Goal: Task Accomplishment & Management: Manage account settings

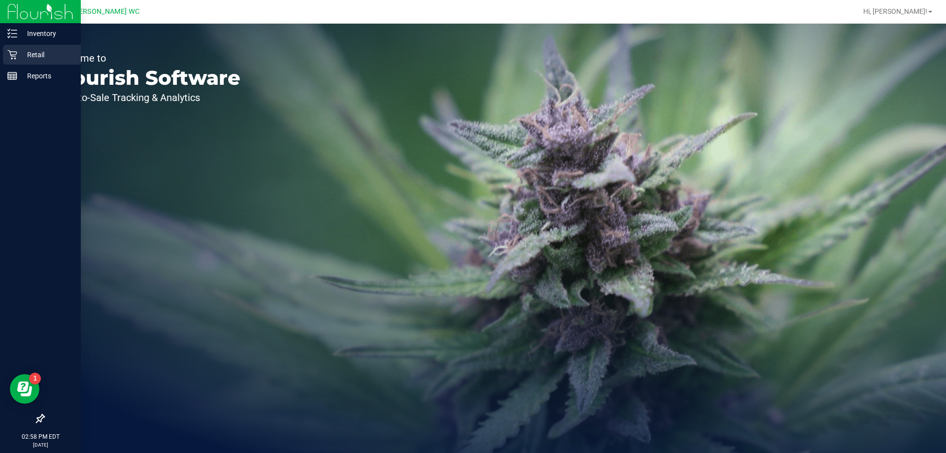
click at [47, 52] on p "Retail" at bounding box center [46, 55] width 59 height 12
click at [16, 56] on icon at bounding box center [11, 54] width 9 height 9
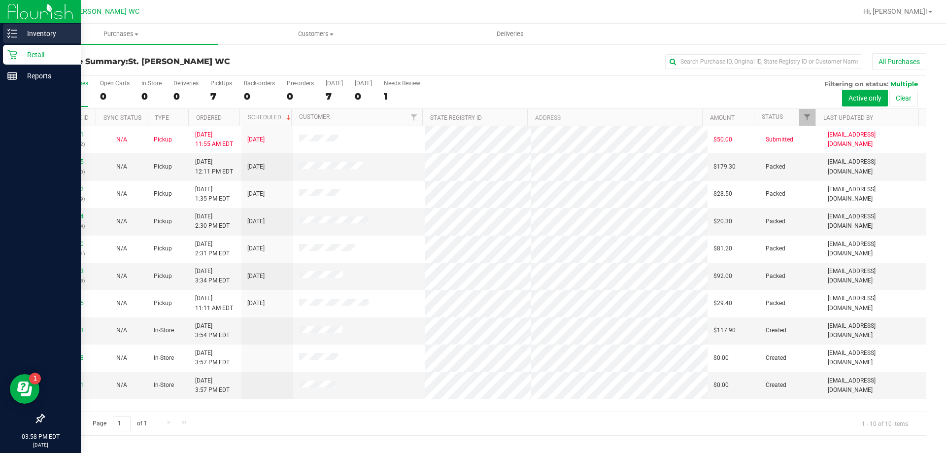
click at [11, 31] on icon at bounding box center [12, 34] width 10 height 10
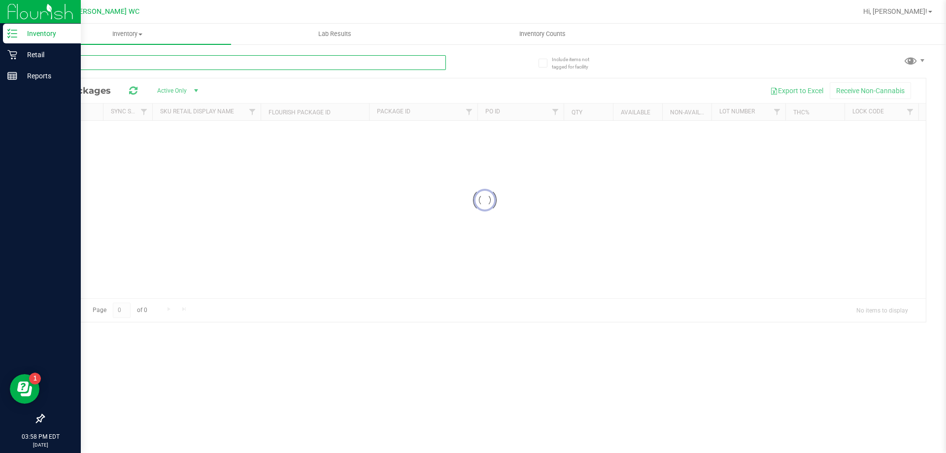
click at [143, 57] on input "text" at bounding box center [244, 62] width 403 height 15
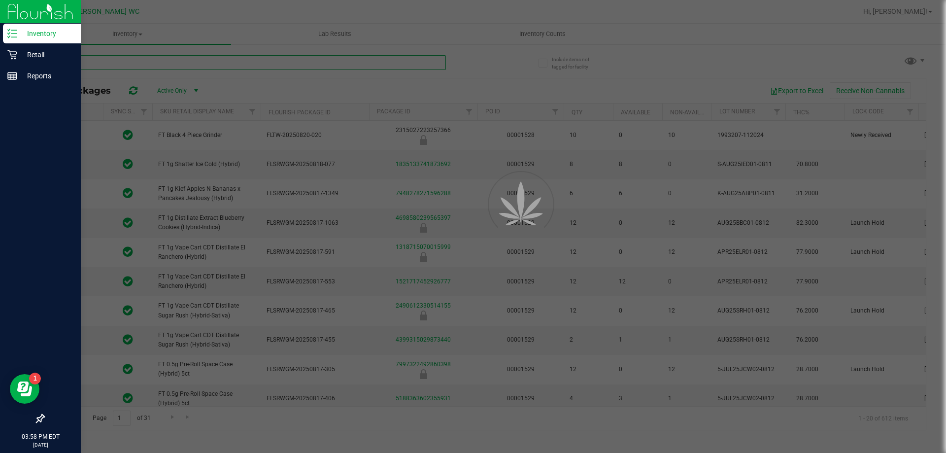
type input "cjp"
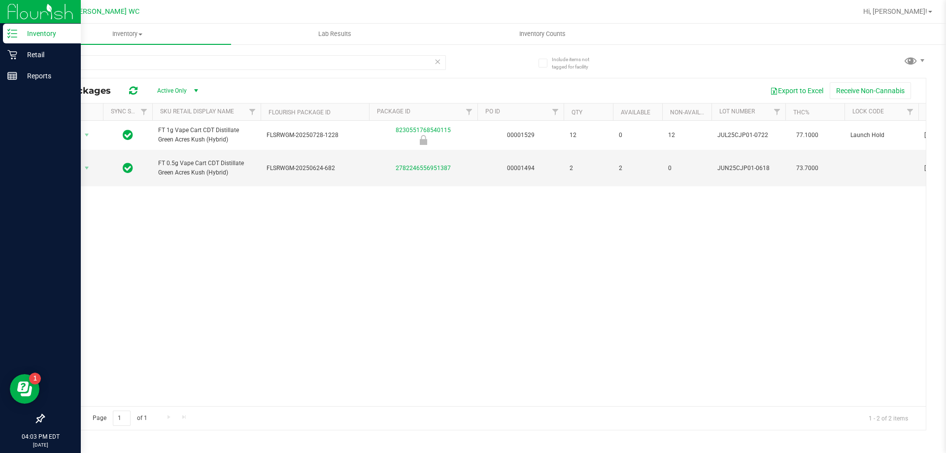
click at [14, 37] on line at bounding box center [13, 37] width 5 height 0
click at [0, 33] on link "Inventory" at bounding box center [40, 34] width 81 height 21
click at [25, 61] on div "Retail" at bounding box center [42, 55] width 78 height 20
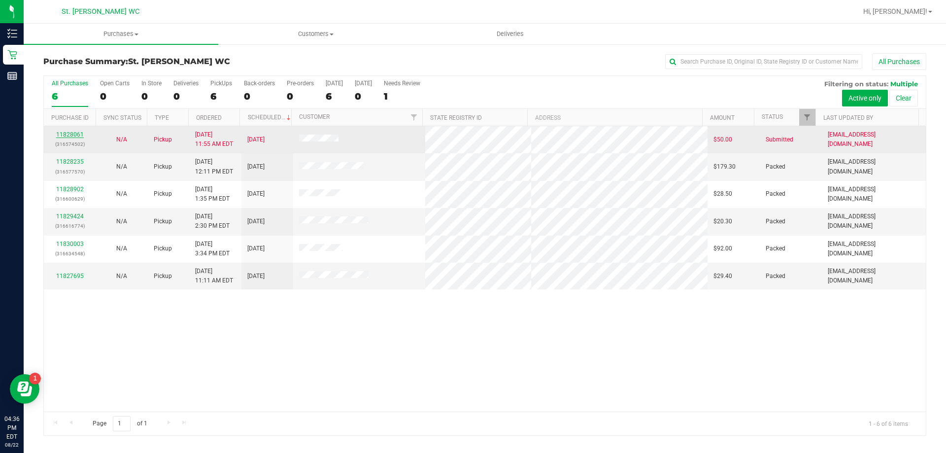
click at [72, 132] on link "11828061" at bounding box center [70, 134] width 28 height 7
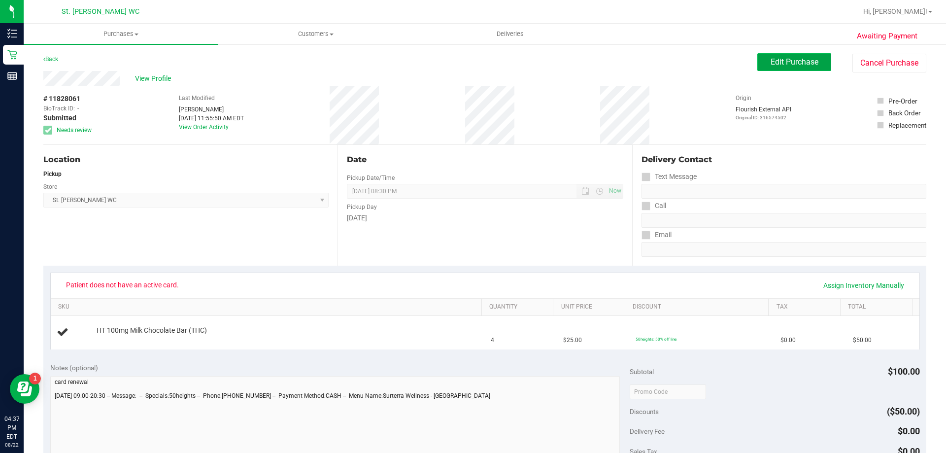
click at [771, 61] on span "Edit Purchase" at bounding box center [795, 61] width 48 height 9
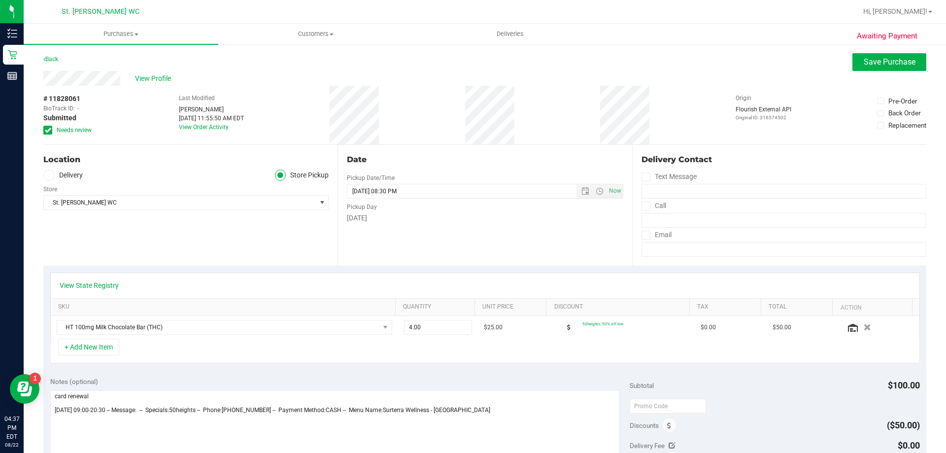
click at [54, 133] on label "Needs review" at bounding box center [67, 130] width 49 height 9
click at [0, 0] on input "Needs review" at bounding box center [0, 0] width 0 height 0
drag, startPoint x: 182, startPoint y: 776, endPoint x: 16, endPoint y: 378, distance: 431.3
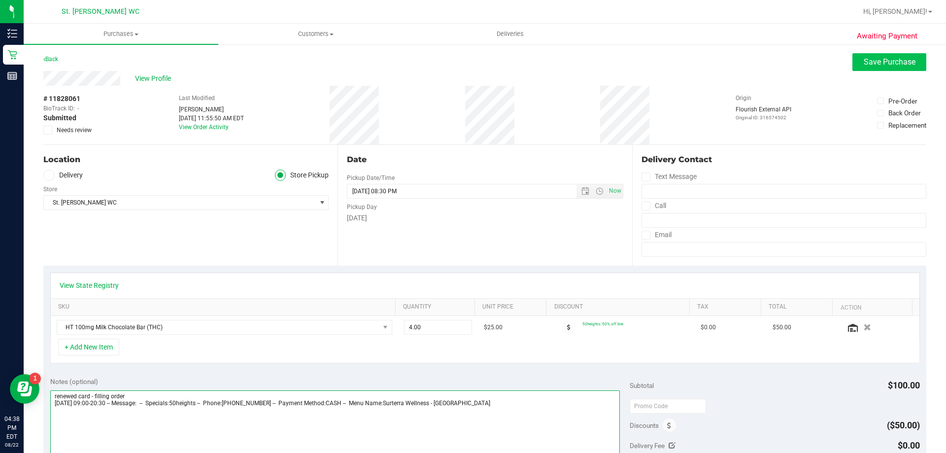
type textarea "renewed card - filling order Friday 08/22/2025 09:00-20:30 -- Message: -- Speci…"
click at [871, 70] on button "Save Purchase" at bounding box center [890, 62] width 74 height 18
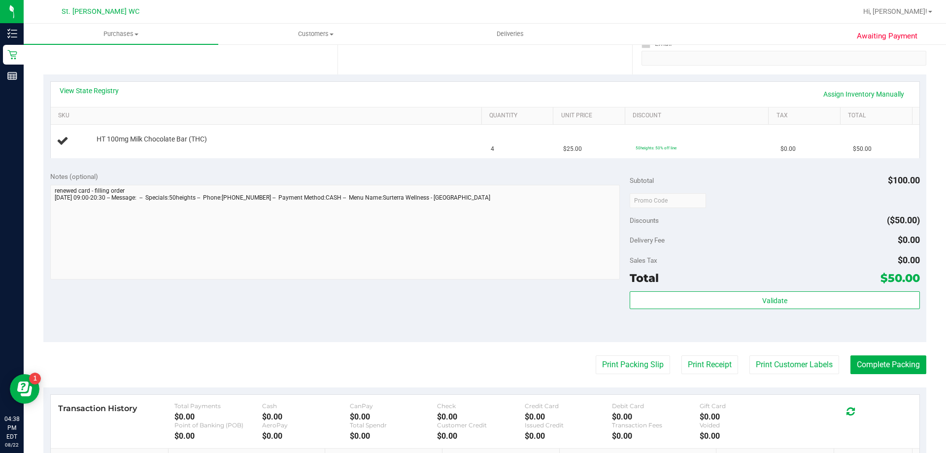
scroll to position [197, 0]
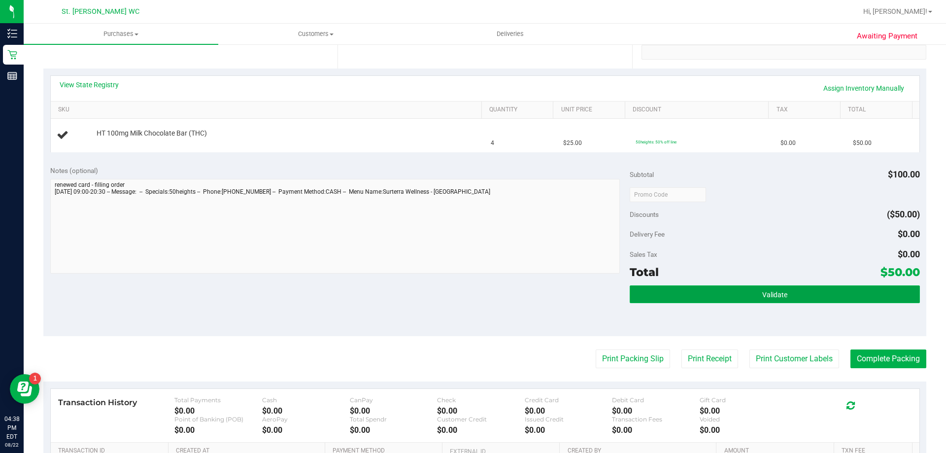
click at [678, 286] on button "Validate" at bounding box center [775, 294] width 290 height 18
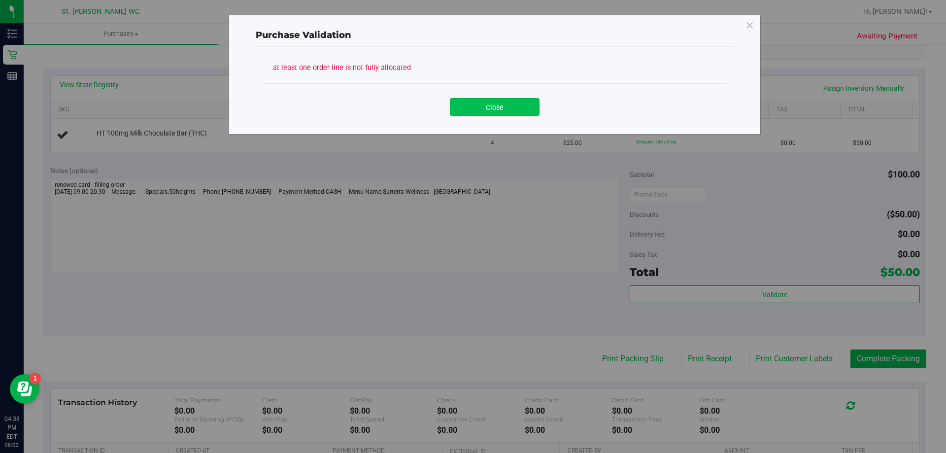
click at [482, 111] on button "Close" at bounding box center [495, 107] width 90 height 18
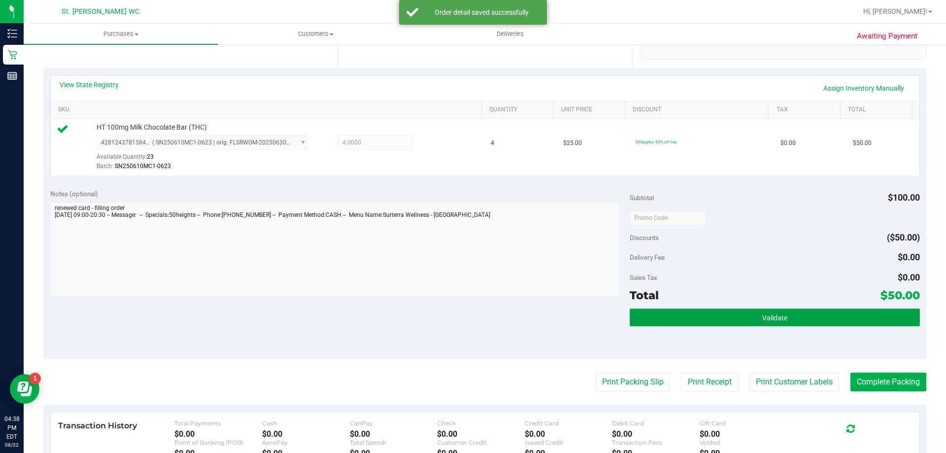
click at [737, 319] on button "Validate" at bounding box center [775, 318] width 290 height 18
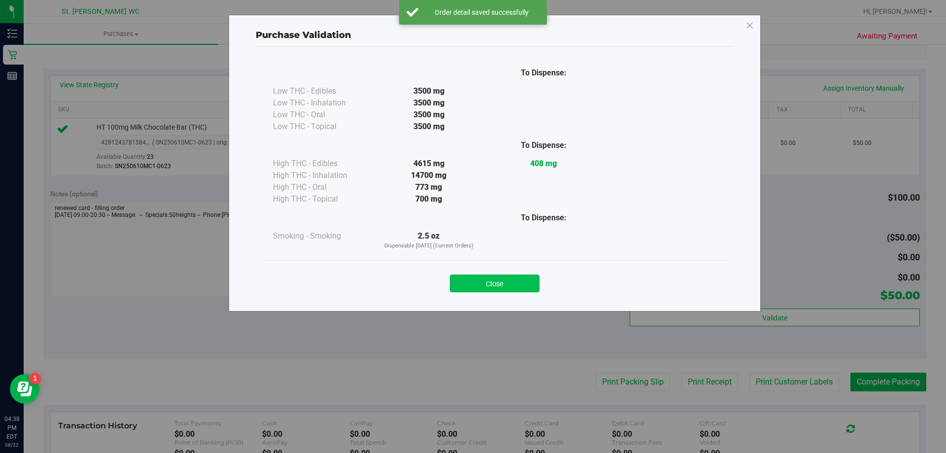
click at [480, 287] on button "Close" at bounding box center [495, 284] width 90 height 18
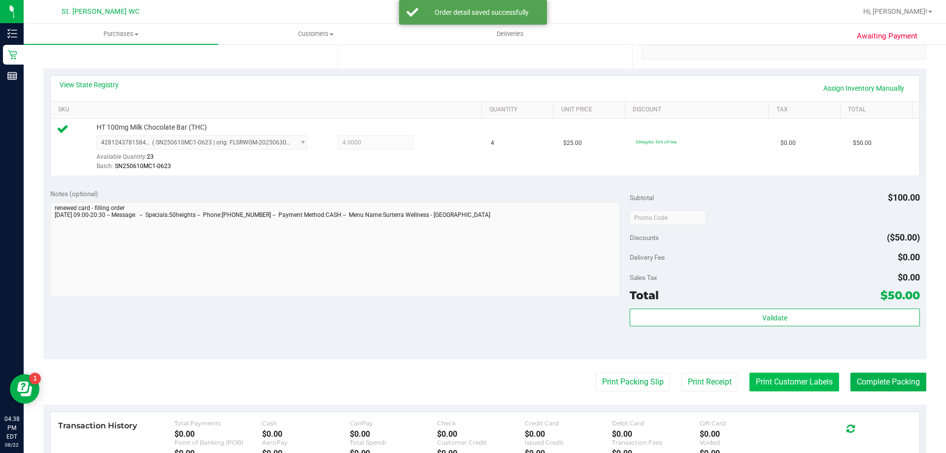
click at [806, 383] on button "Print Customer Labels" at bounding box center [795, 382] width 90 height 19
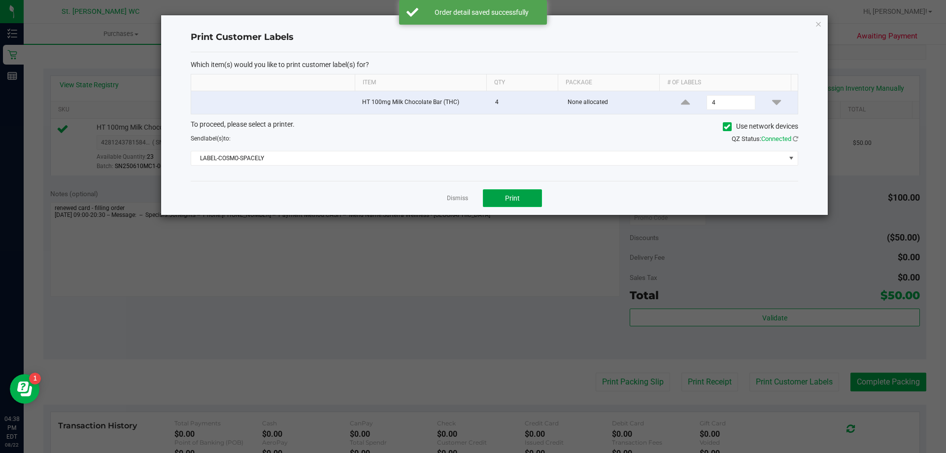
click at [511, 206] on button "Print" at bounding box center [512, 198] width 59 height 18
click at [452, 198] on link "Dismiss" at bounding box center [457, 198] width 21 height 8
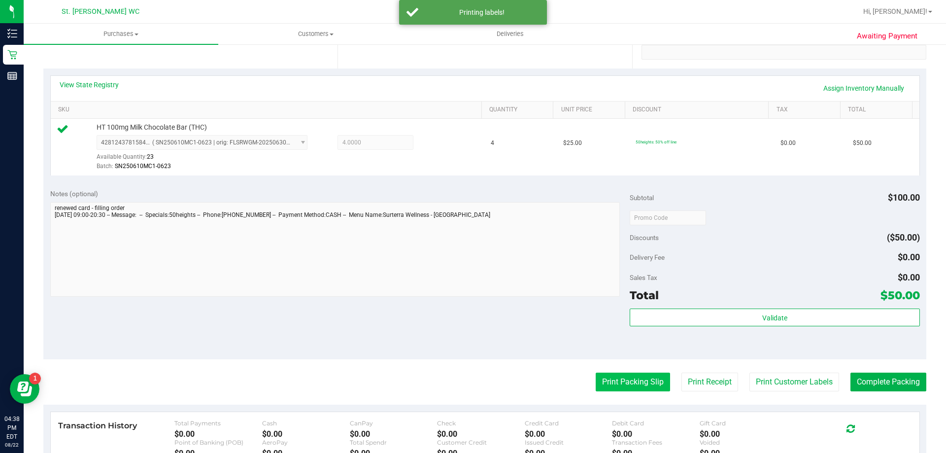
click at [626, 383] on button "Print Packing Slip" at bounding box center [633, 382] width 74 height 19
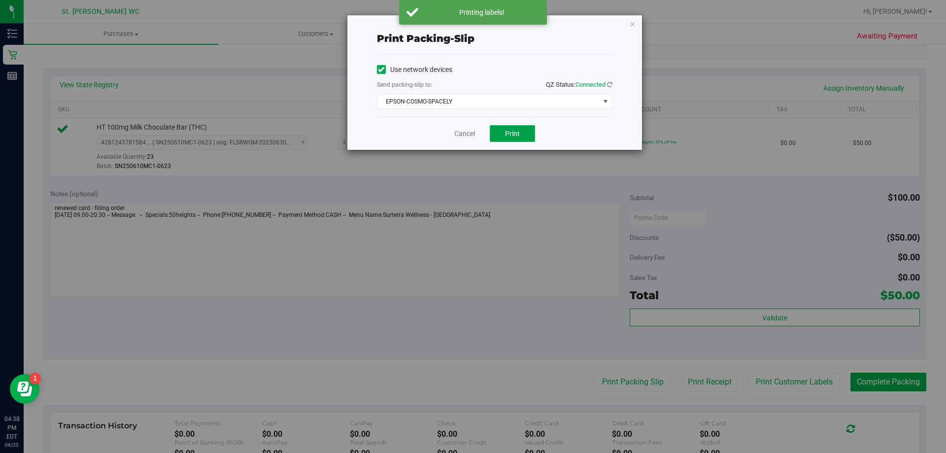
click at [506, 137] on span "Print" at bounding box center [512, 134] width 15 height 8
click at [471, 133] on link "Cancel" at bounding box center [464, 134] width 21 height 10
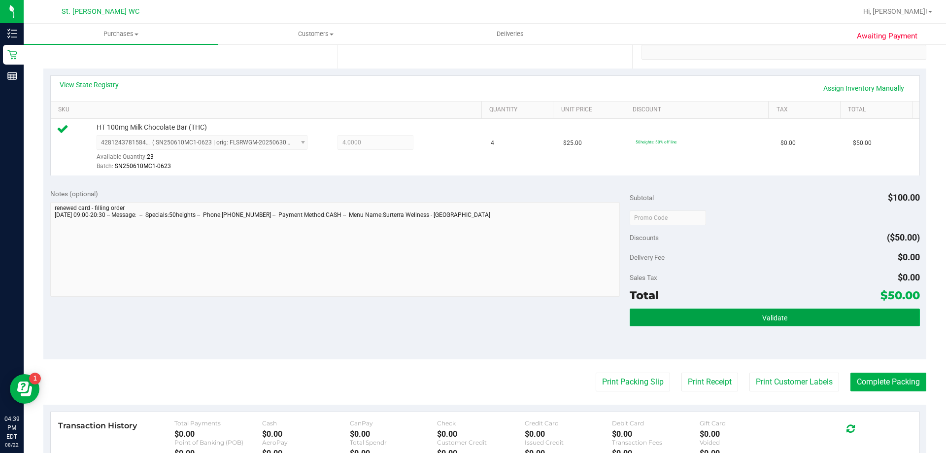
click at [687, 319] on button "Validate" at bounding box center [775, 318] width 290 height 18
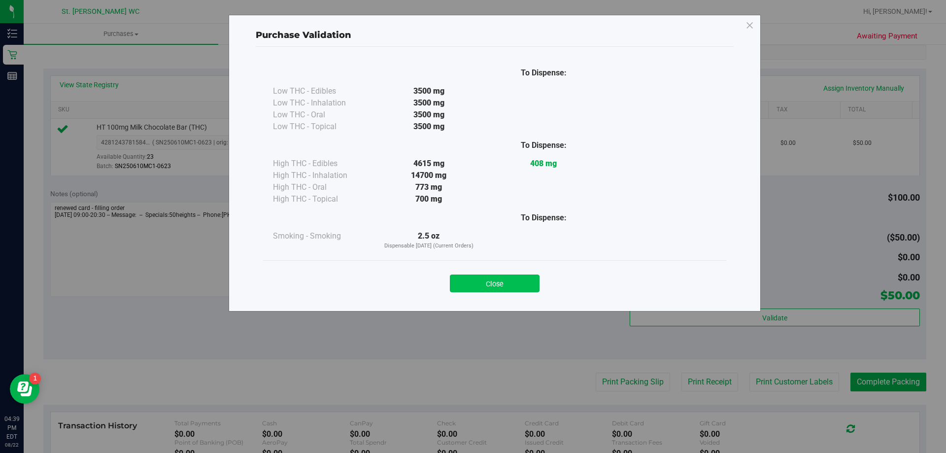
click at [510, 278] on button "Close" at bounding box center [495, 284] width 90 height 18
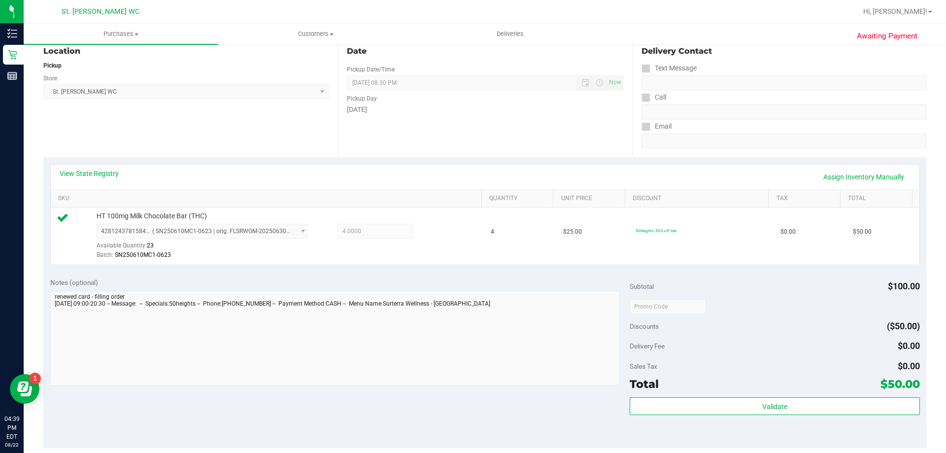
scroll to position [296, 0]
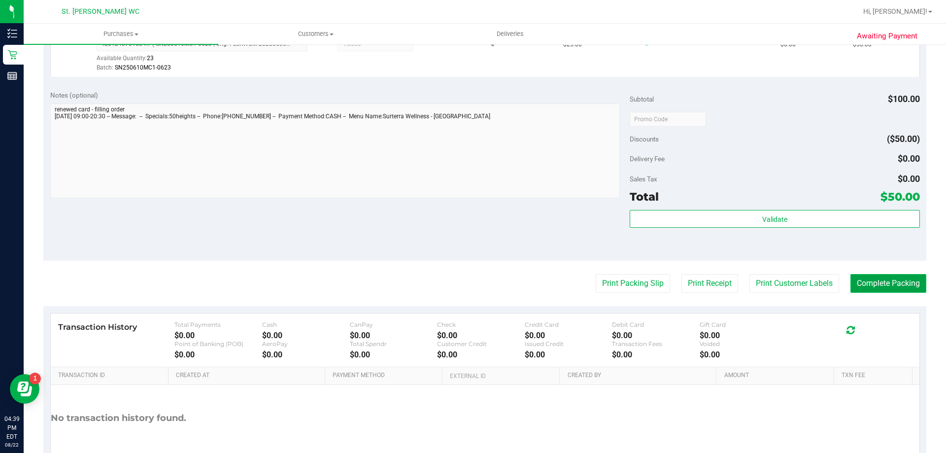
click at [911, 288] on button "Complete Packing" at bounding box center [889, 283] width 76 height 19
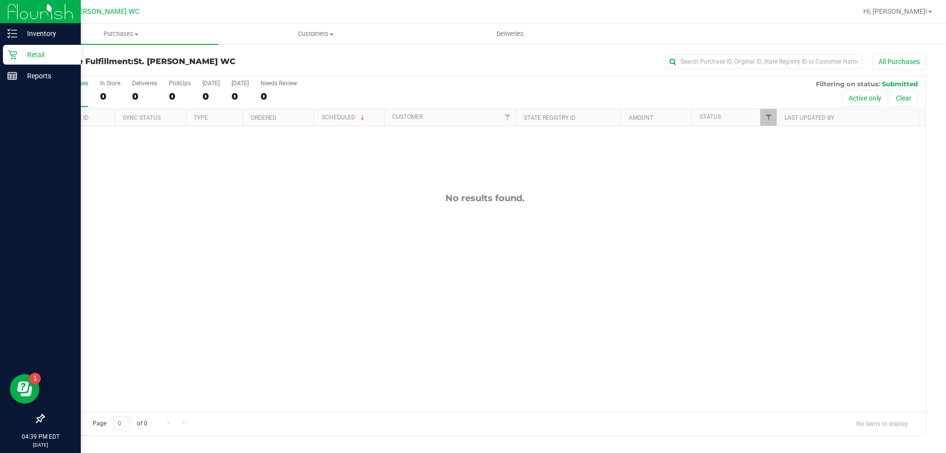
click at [22, 56] on p "Retail" at bounding box center [46, 55] width 59 height 12
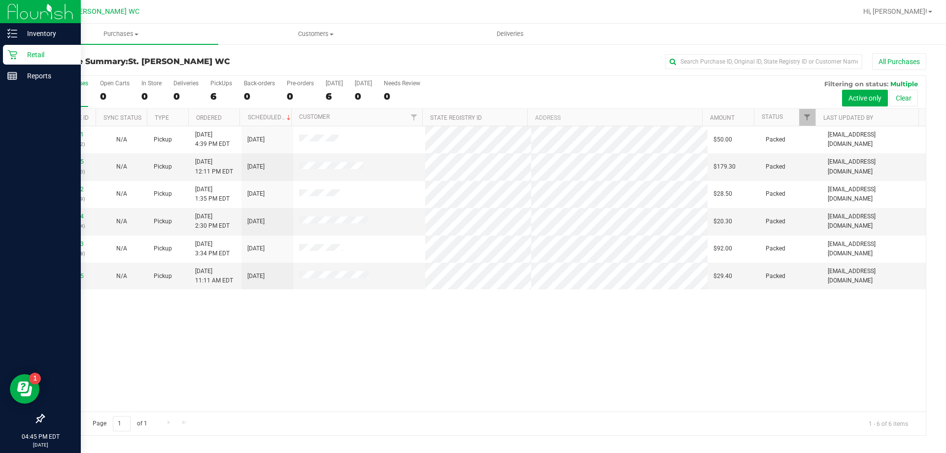
click at [10, 56] on icon at bounding box center [12, 55] width 10 height 10
click at [37, 36] on p "Inventory" at bounding box center [46, 34] width 59 height 12
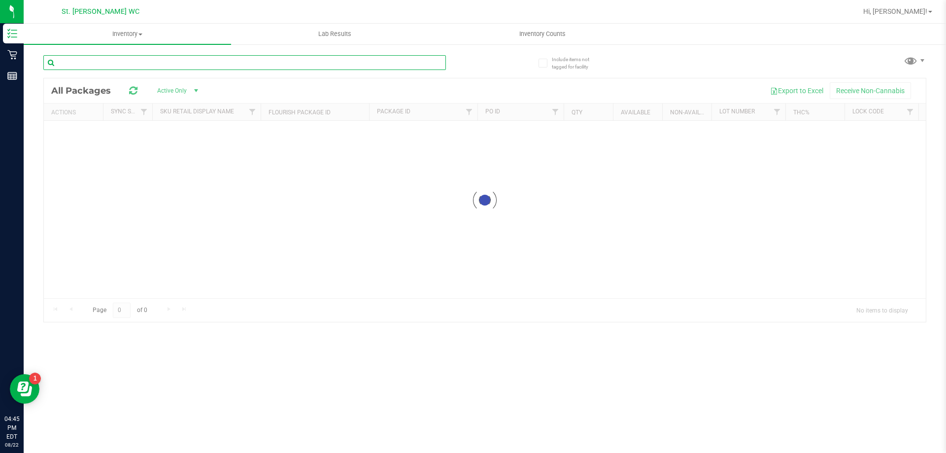
click at [213, 58] on div "Inventory All packages All inventory Waste log Lab Results Inventory Counts" at bounding box center [485, 238] width 923 height 429
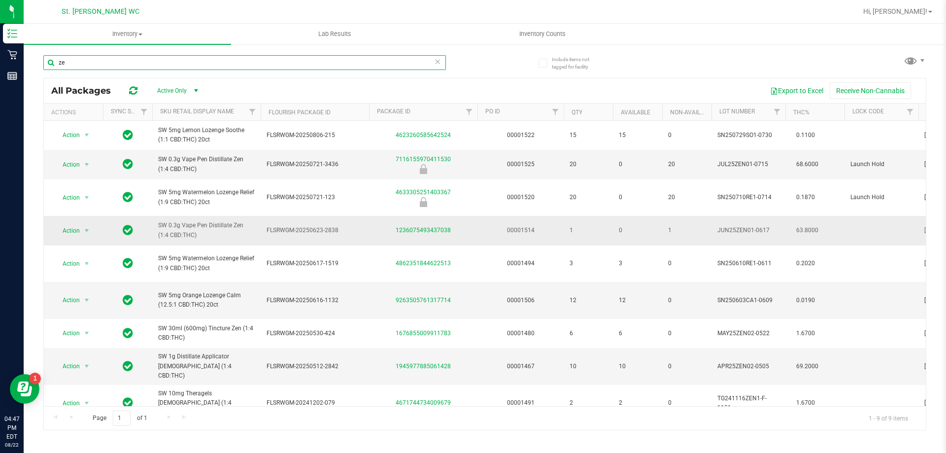
type input "z"
type input "fic"
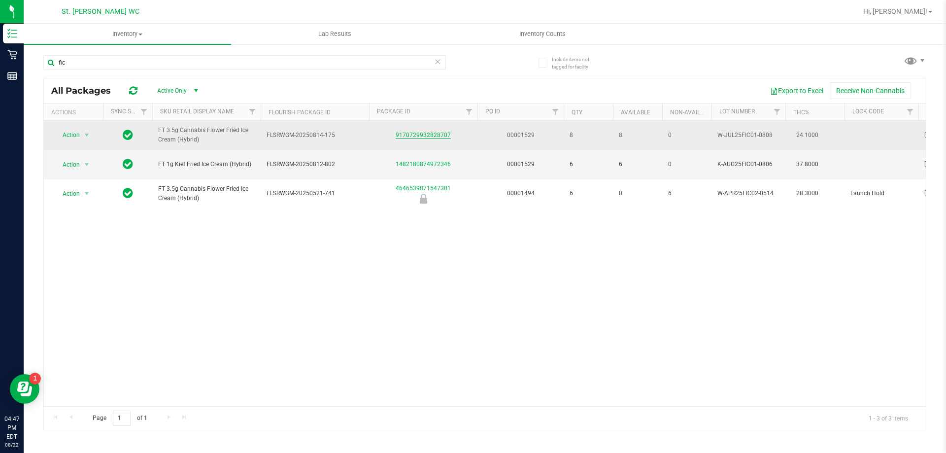
click at [413, 136] on link "9170729932828707" at bounding box center [423, 135] width 55 height 7
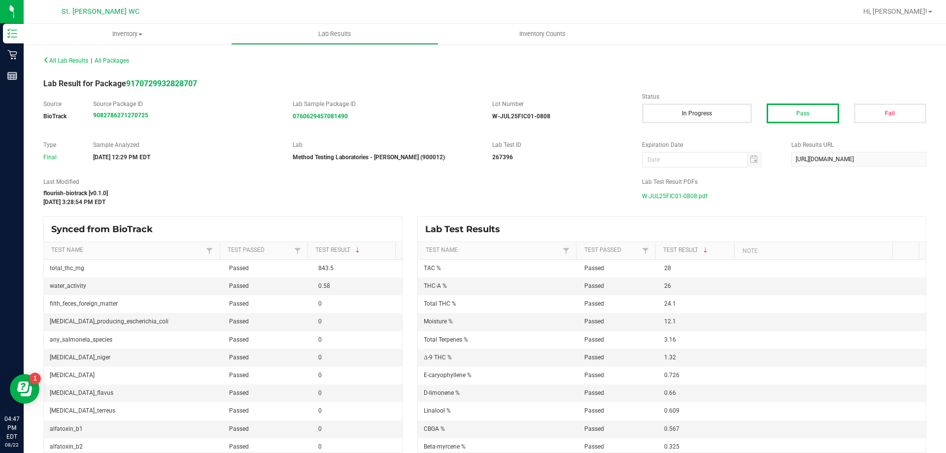
click at [682, 194] on span "W-JUL25FIC01-0808.pdf" at bounding box center [675, 196] width 66 height 15
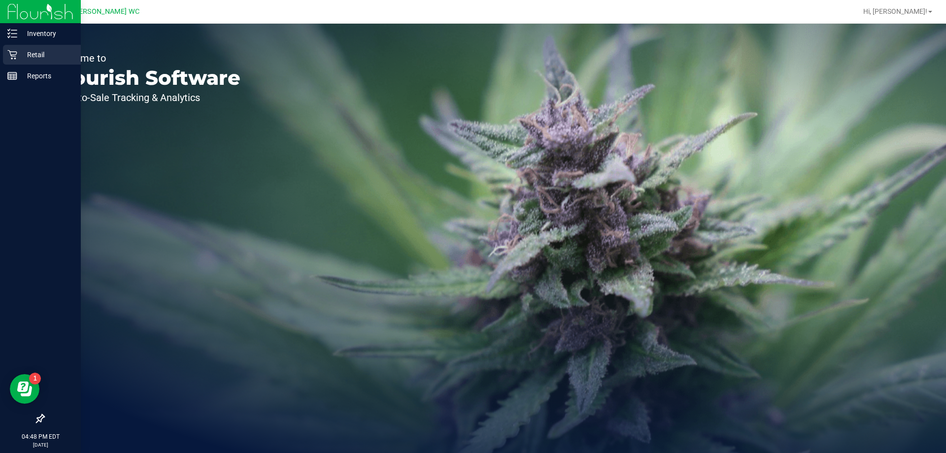
click at [52, 56] on p "Retail" at bounding box center [46, 55] width 59 height 12
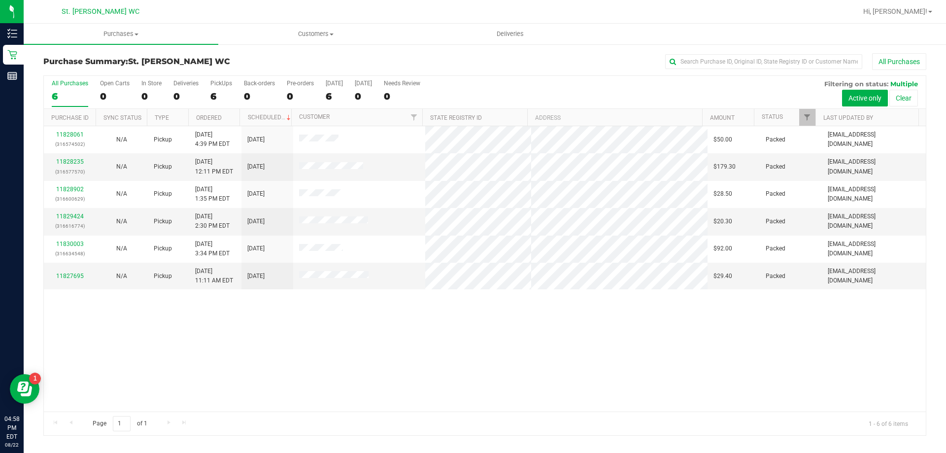
click at [300, 343] on div "11828061 (316574502) N/A Pickup 8/22/2025 4:39 PM EDT 8/22/2025 $50.00 Packed h…" at bounding box center [485, 268] width 882 height 285
click at [315, 35] on span "Customers" at bounding box center [316, 34] width 194 height 9
click at [233, 59] on span "All customers" at bounding box center [253, 59] width 71 height 8
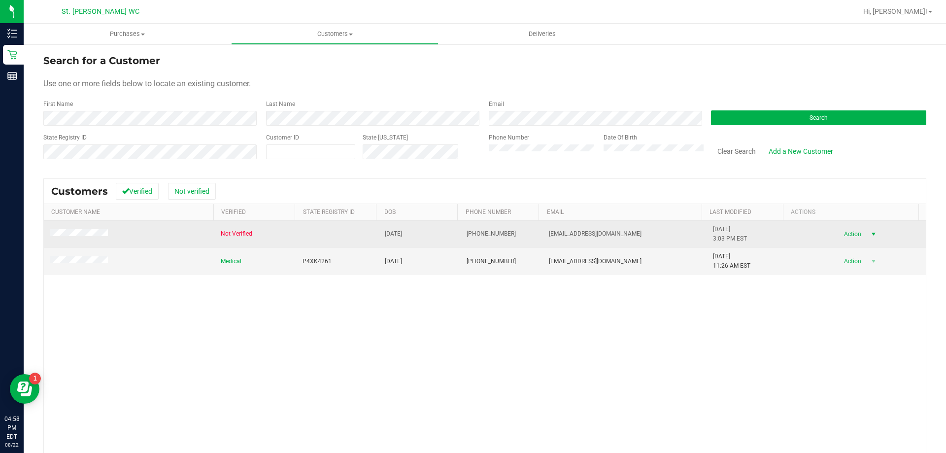
click at [870, 233] on span "select" at bounding box center [874, 234] width 8 height 8
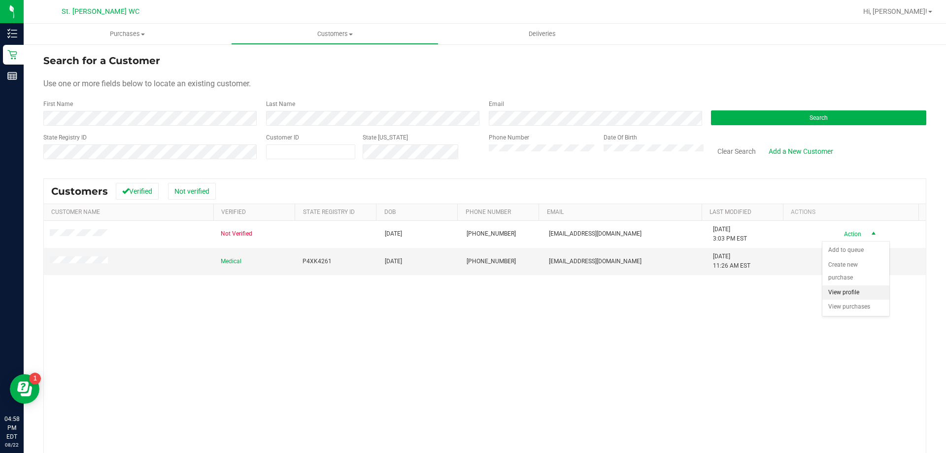
click at [847, 294] on li "View profile" at bounding box center [856, 292] width 67 height 15
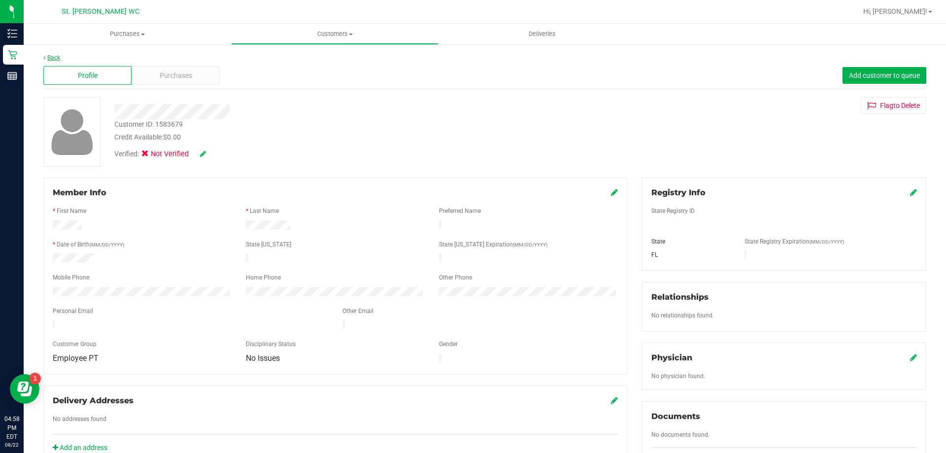
click at [58, 55] on link "Back" at bounding box center [51, 57] width 17 height 7
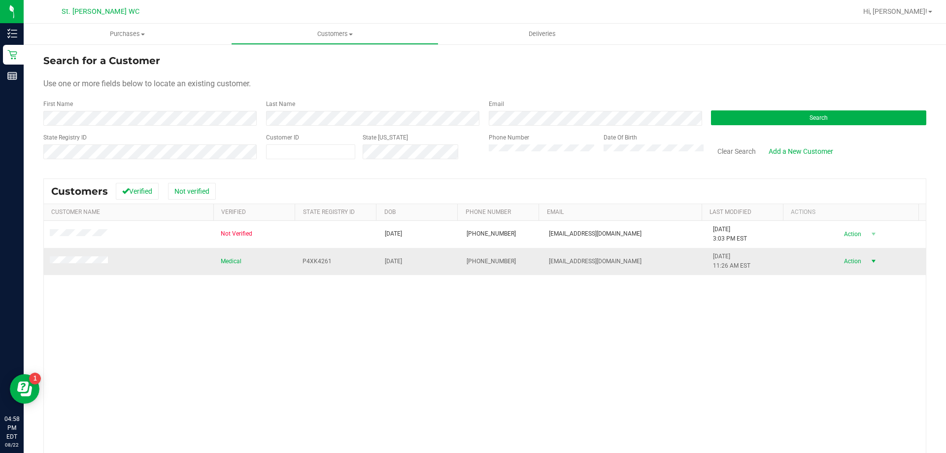
click at [842, 259] on span "Action" at bounding box center [852, 261] width 32 height 14
click at [836, 302] on li "Create new purchase" at bounding box center [856, 298] width 67 height 27
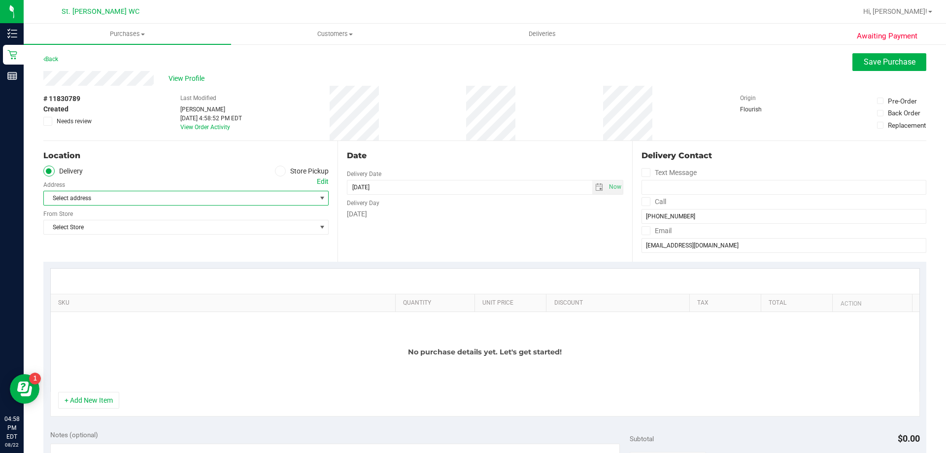
click at [108, 199] on span "Select address" at bounding box center [173, 198] width 259 height 14
click at [186, 166] on ul "Delivery Store Pickup" at bounding box center [185, 171] width 285 height 11
click at [288, 167] on label "Store Pickup" at bounding box center [302, 171] width 54 height 11
click at [0, 0] on input "Store Pickup" at bounding box center [0, 0] width 0 height 0
click at [280, 194] on span "Select Store" at bounding box center [180, 198] width 272 height 14
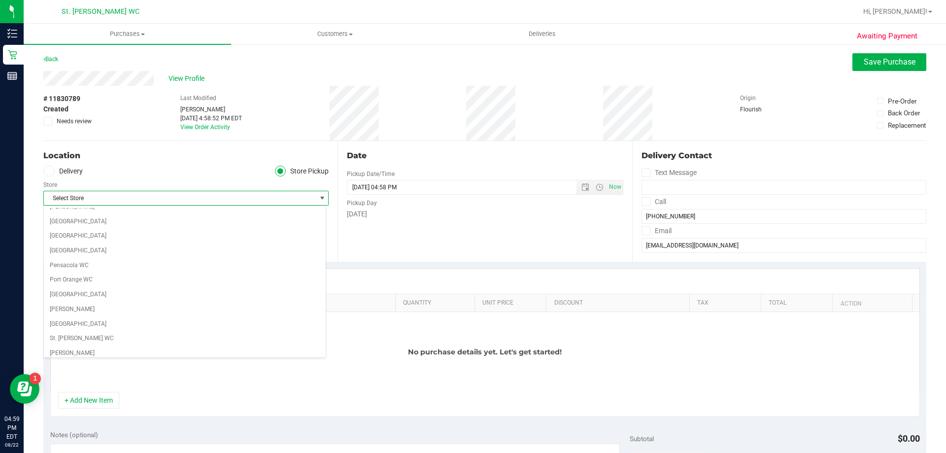
scroll to position [519, 0]
drag, startPoint x: 107, startPoint y: 335, endPoint x: 112, endPoint y: 336, distance: 5.0
click at [110, 336] on li "St. [PERSON_NAME] WC" at bounding box center [185, 340] width 282 height 15
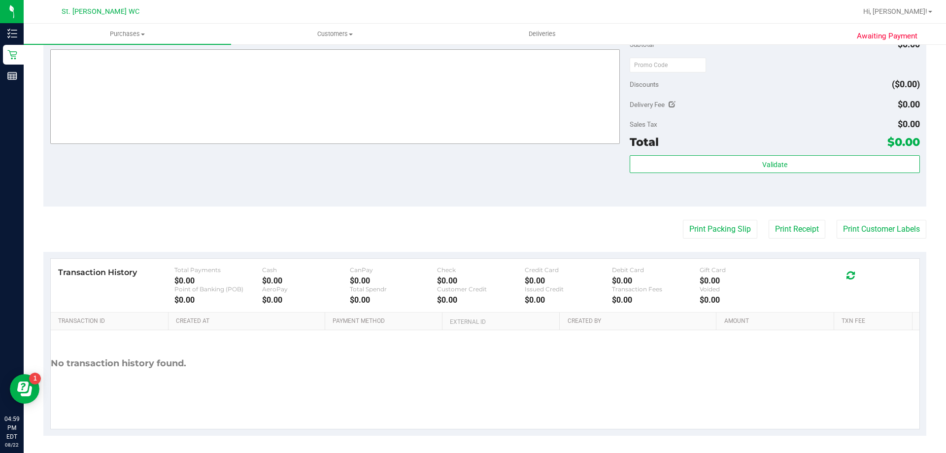
scroll to position [0, 0]
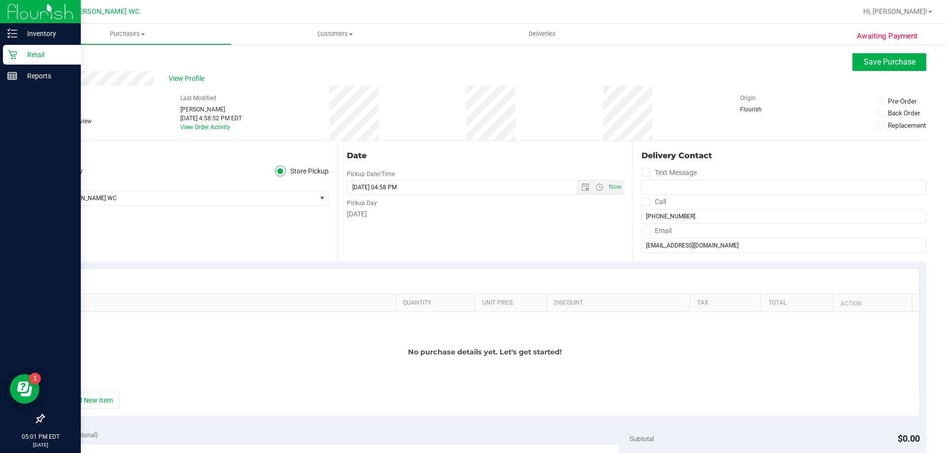
click at [4, 56] on div "Retail" at bounding box center [42, 55] width 78 height 20
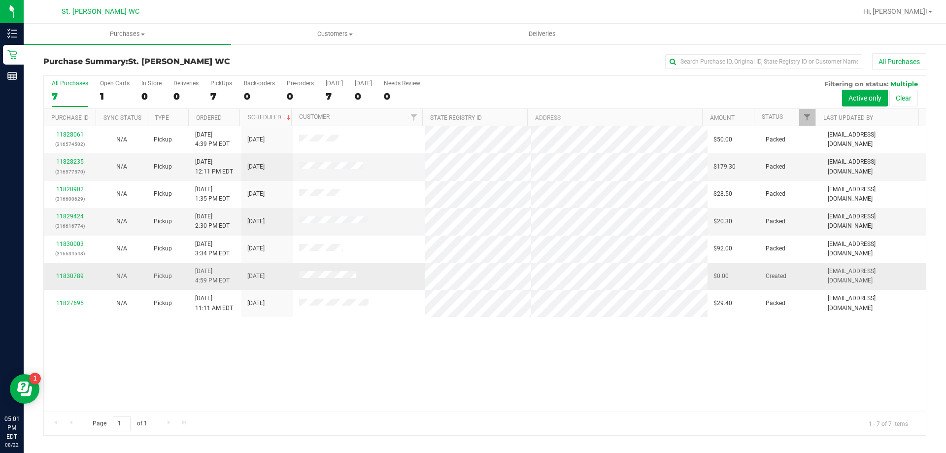
click at [62, 272] on div "11830789" at bounding box center [70, 276] width 40 height 9
click at [65, 275] on link "11830789" at bounding box center [70, 276] width 28 height 7
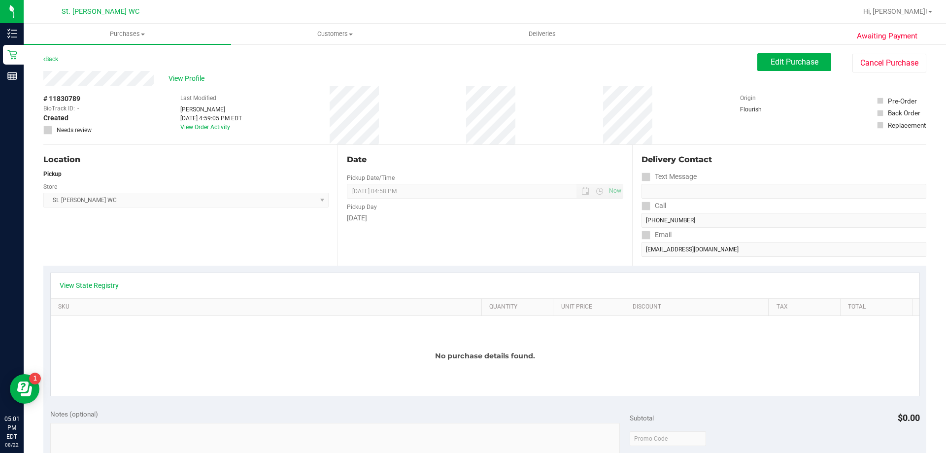
click at [869, 76] on div "View Profile # 11830789 BioTrack ID: - Created Needs review Last Modified Helar…" at bounding box center [484, 108] width 883 height 74
click at [870, 66] on button "Cancel Purchase" at bounding box center [890, 63] width 74 height 19
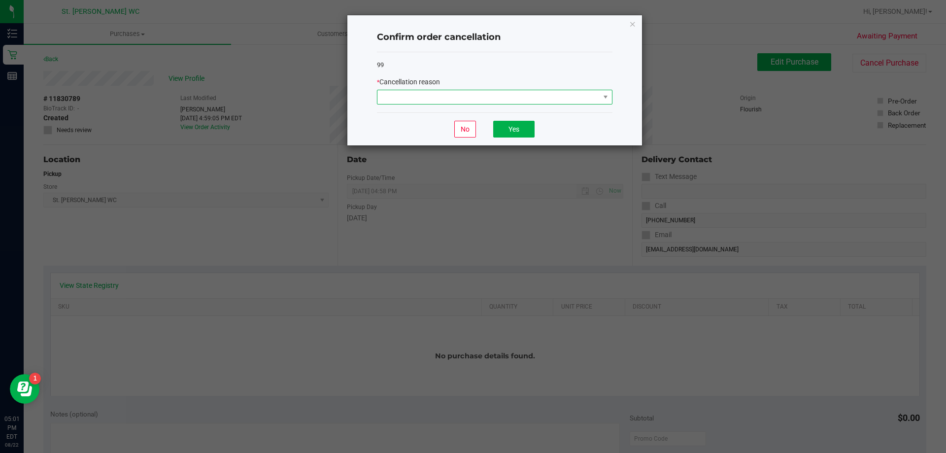
click at [565, 104] on span at bounding box center [489, 97] width 222 height 14
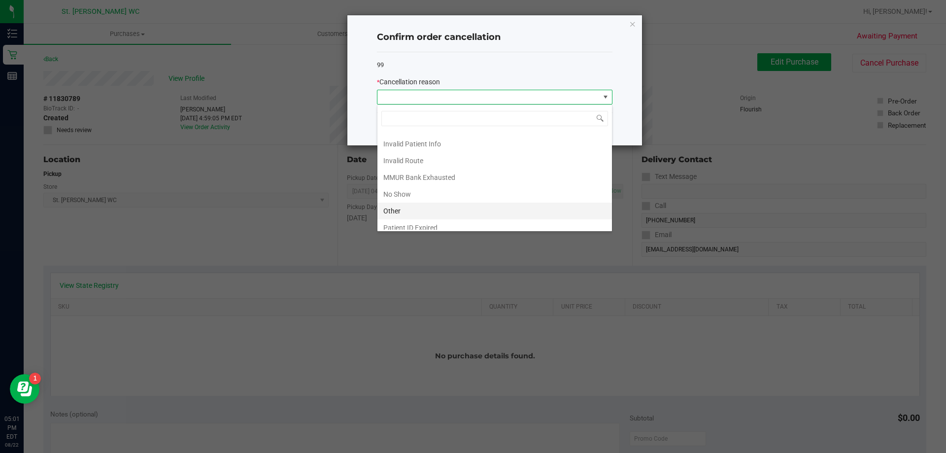
scroll to position [52, 0]
click at [450, 190] on li "Other" at bounding box center [495, 187] width 235 height 17
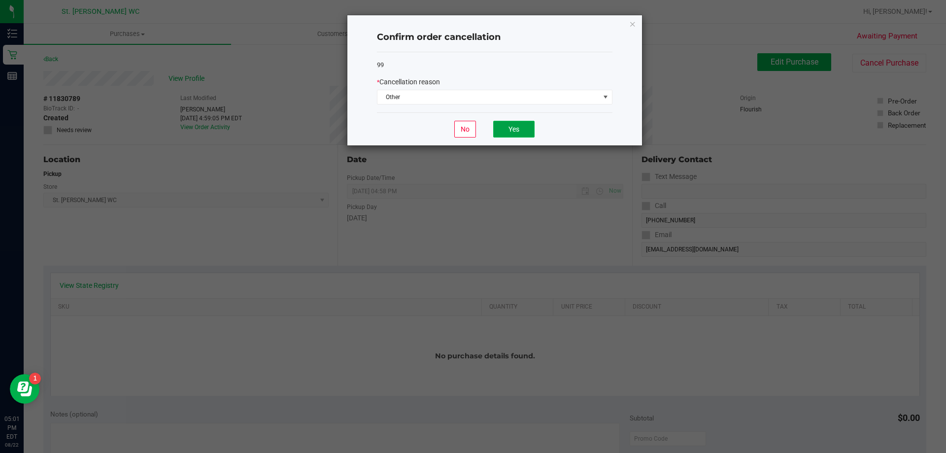
click at [511, 133] on button "Yes" at bounding box center [513, 129] width 41 height 17
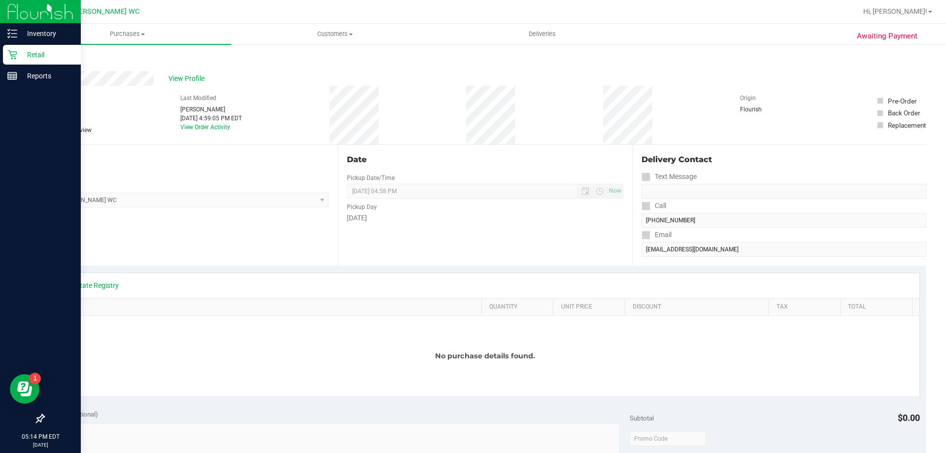
click at [8, 64] on div "Retail" at bounding box center [42, 55] width 78 height 20
